Goal: Information Seeking & Learning: Learn about a topic

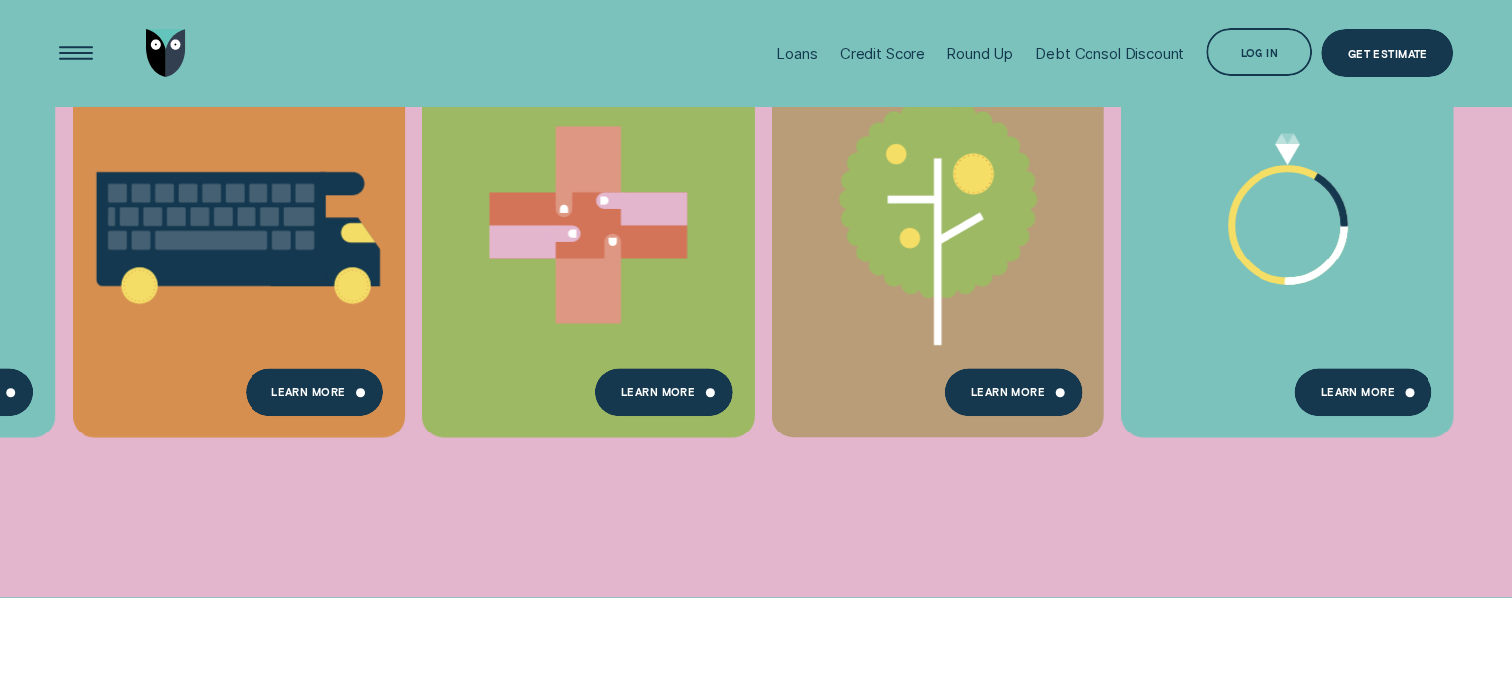
scroll to position [596, 0]
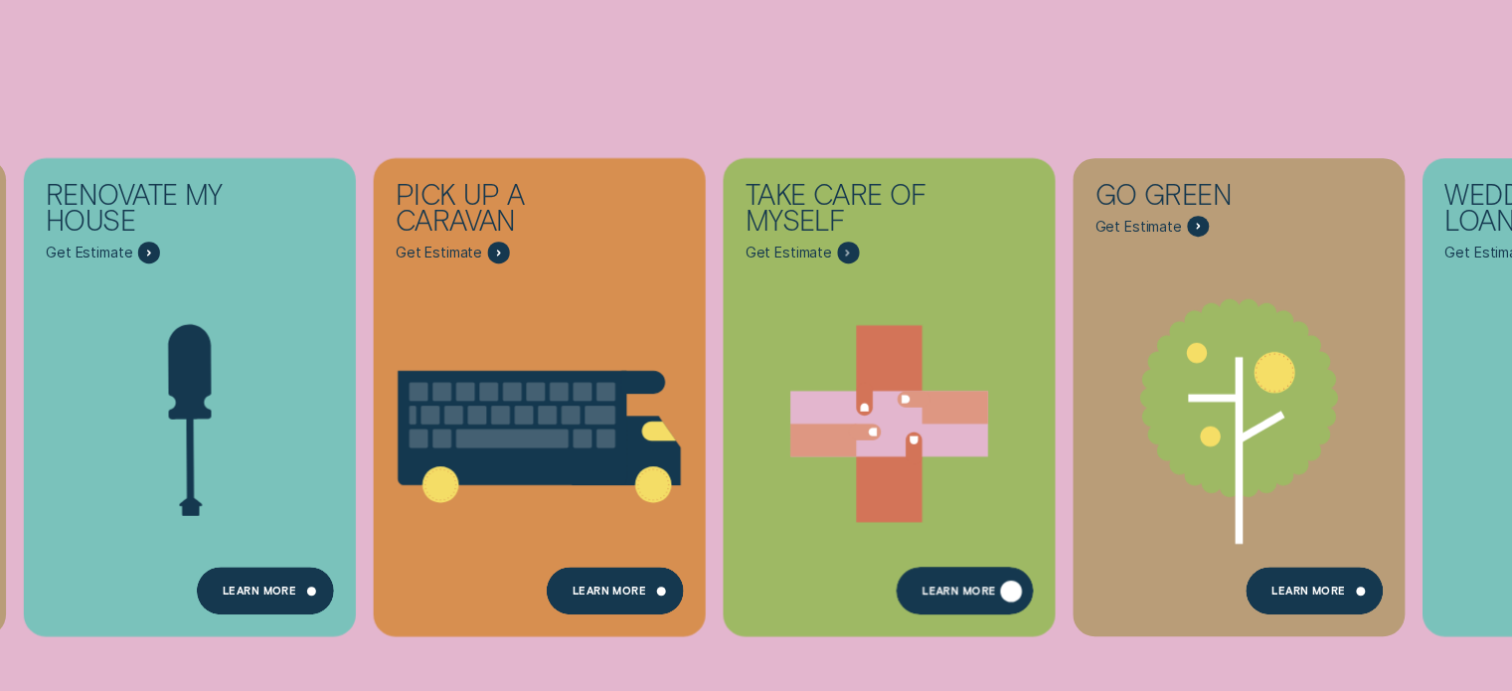
click at [998, 587] on div "Learn more" at bounding box center [964, 591] width 137 height 48
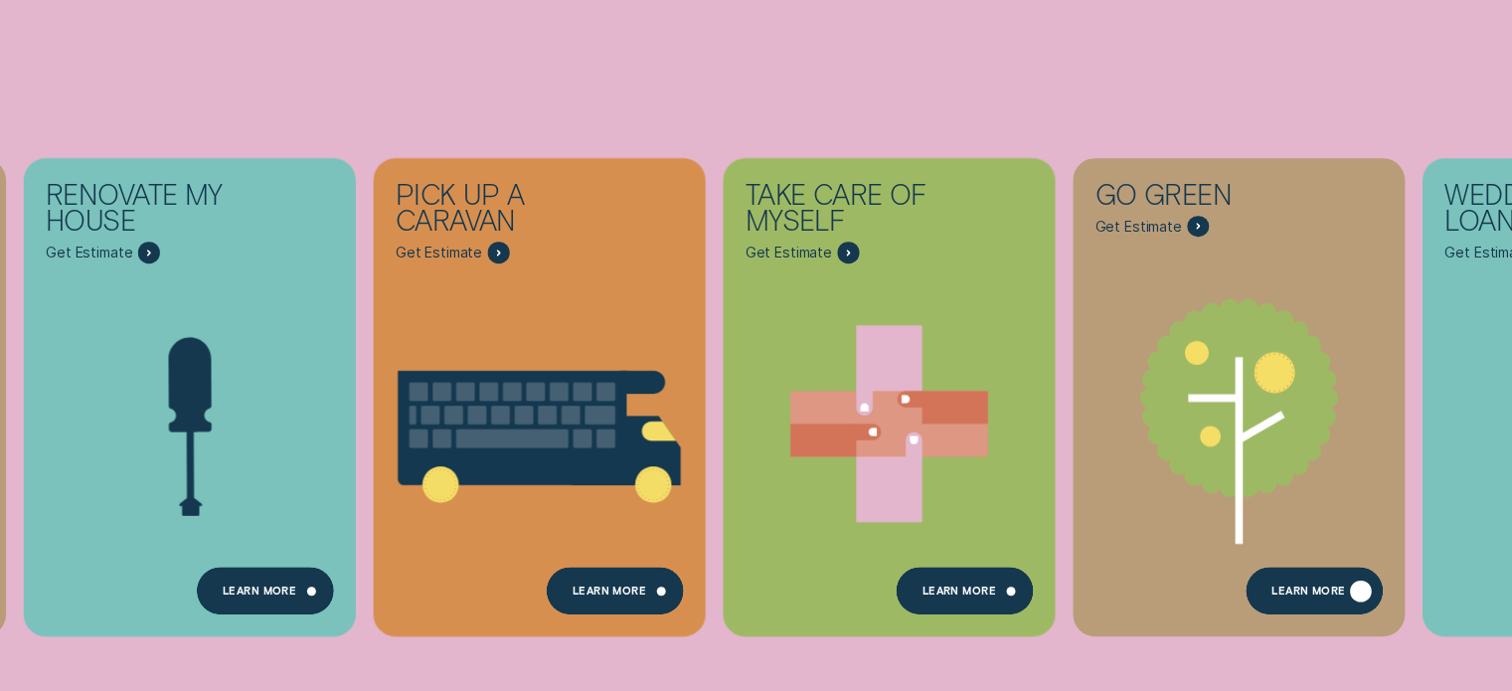
click at [1287, 588] on div "Learn more" at bounding box center [1308, 592] width 74 height 9
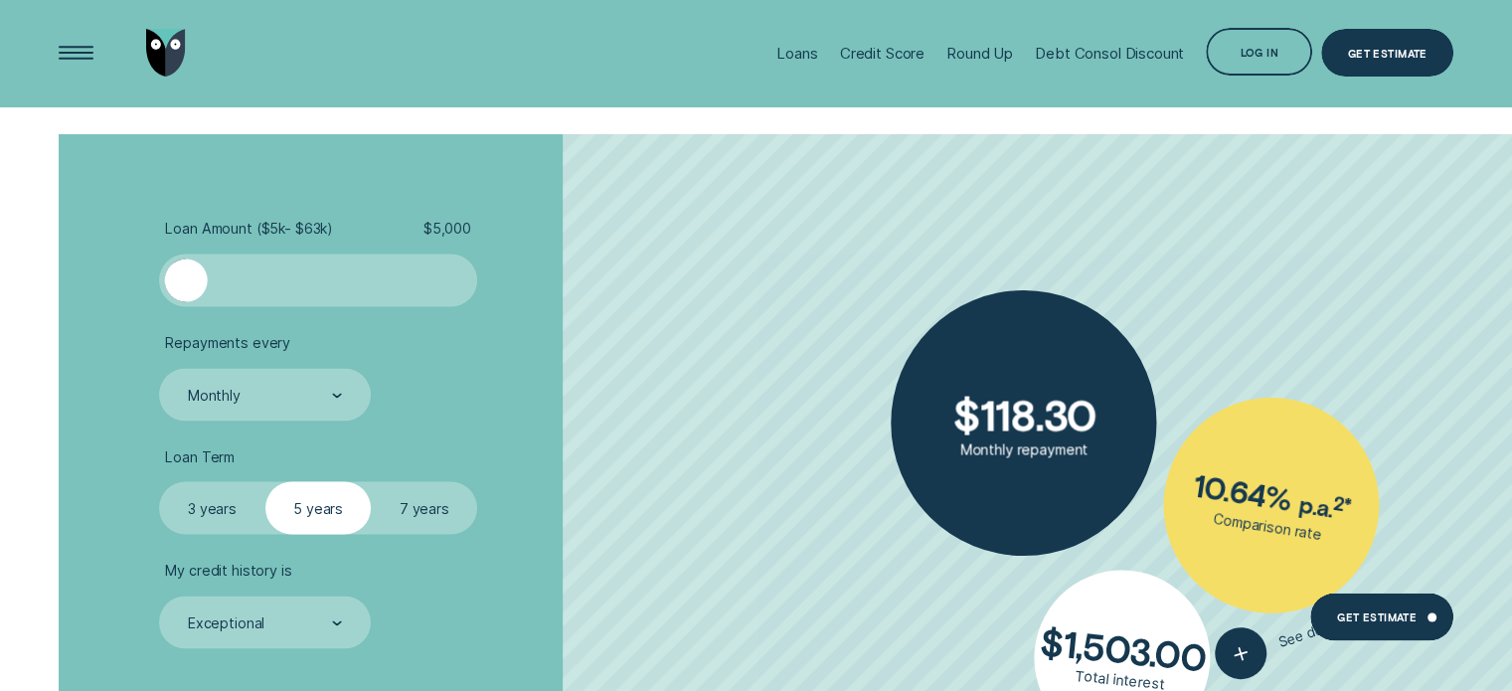
scroll to position [3578, 0]
